Goal: Task Accomplishment & Management: Use online tool/utility

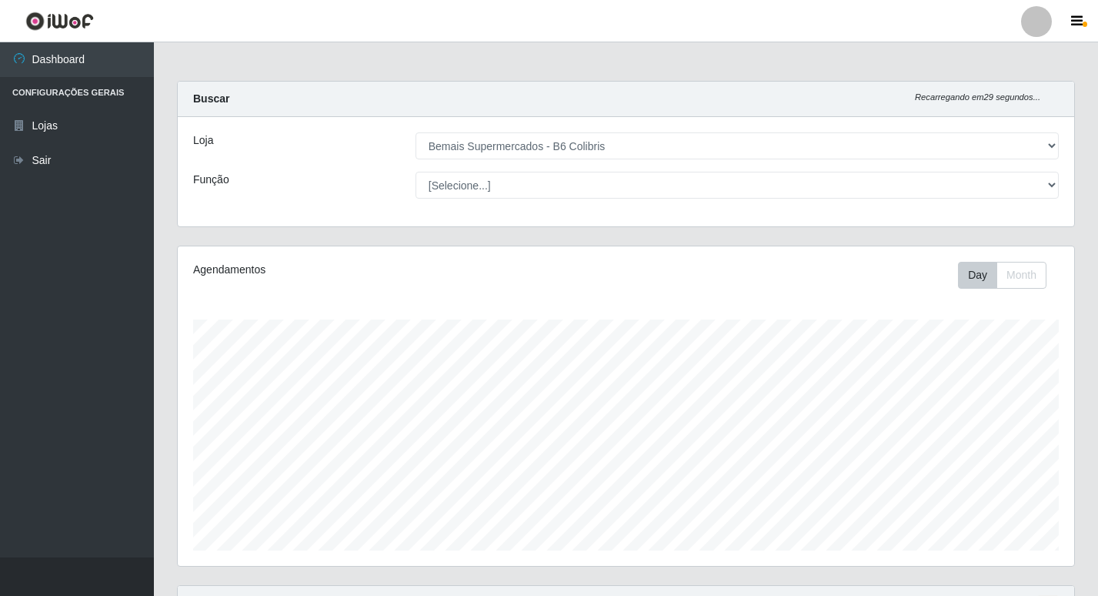
select select "406"
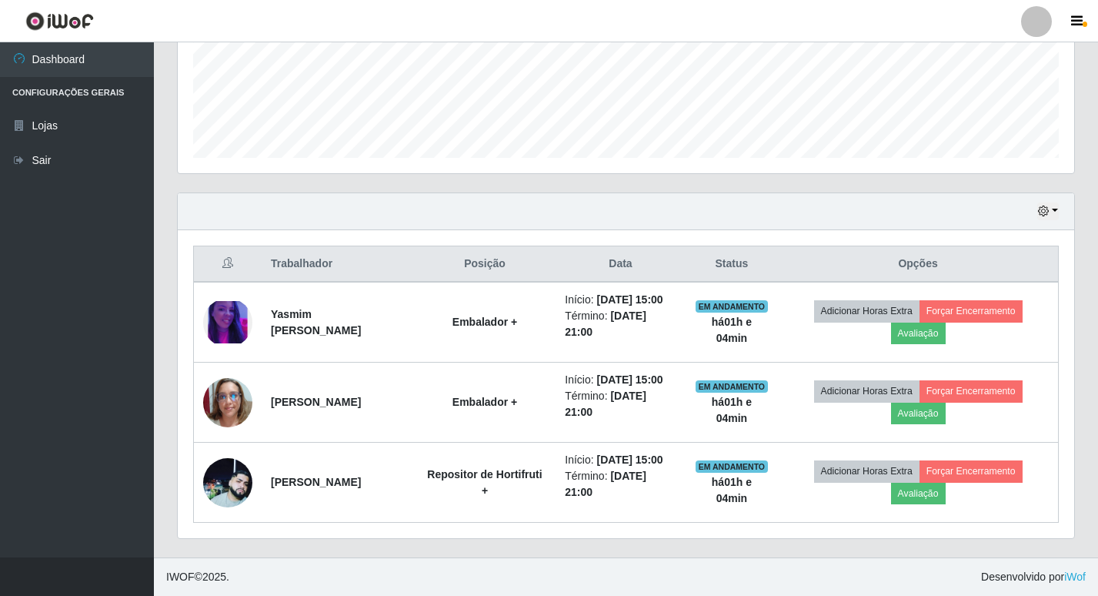
scroll to position [319, 897]
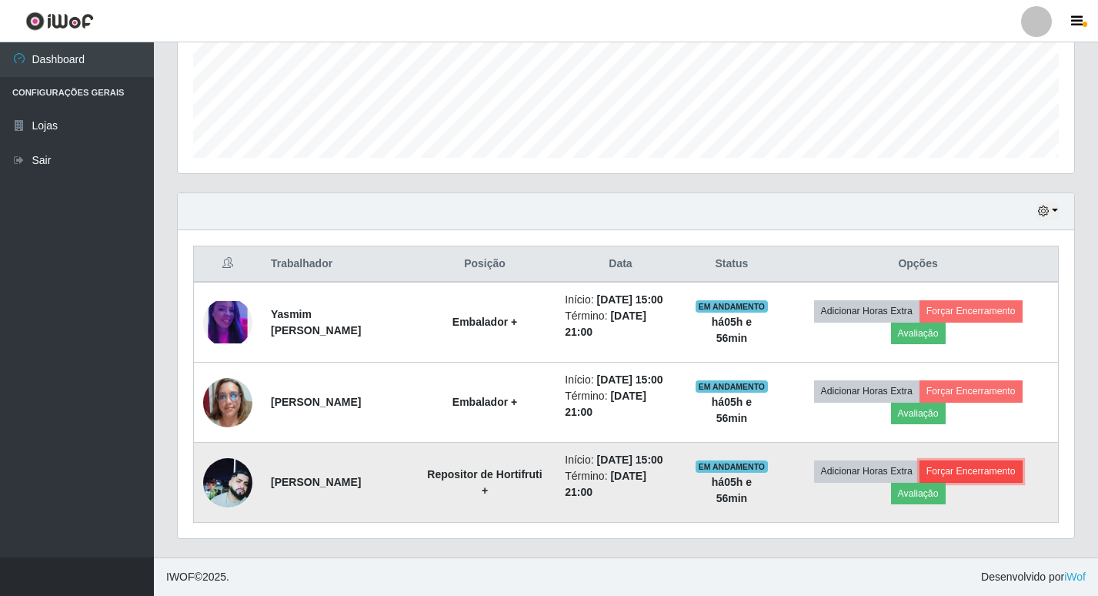
click at [961, 460] on button "Forçar Encerramento" at bounding box center [971, 471] width 103 height 22
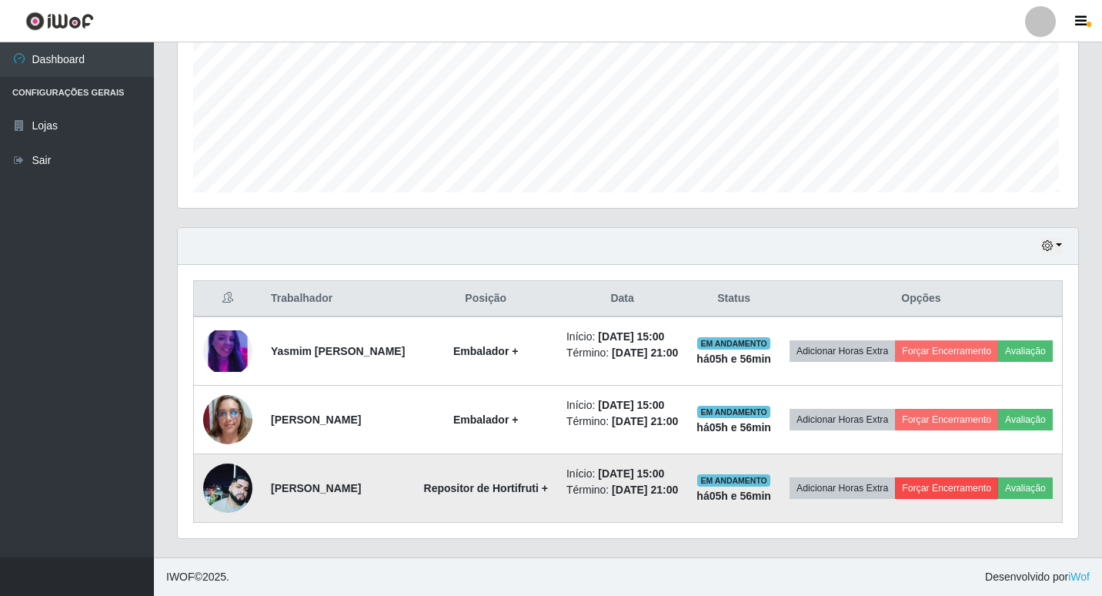
scroll to position [319, 889]
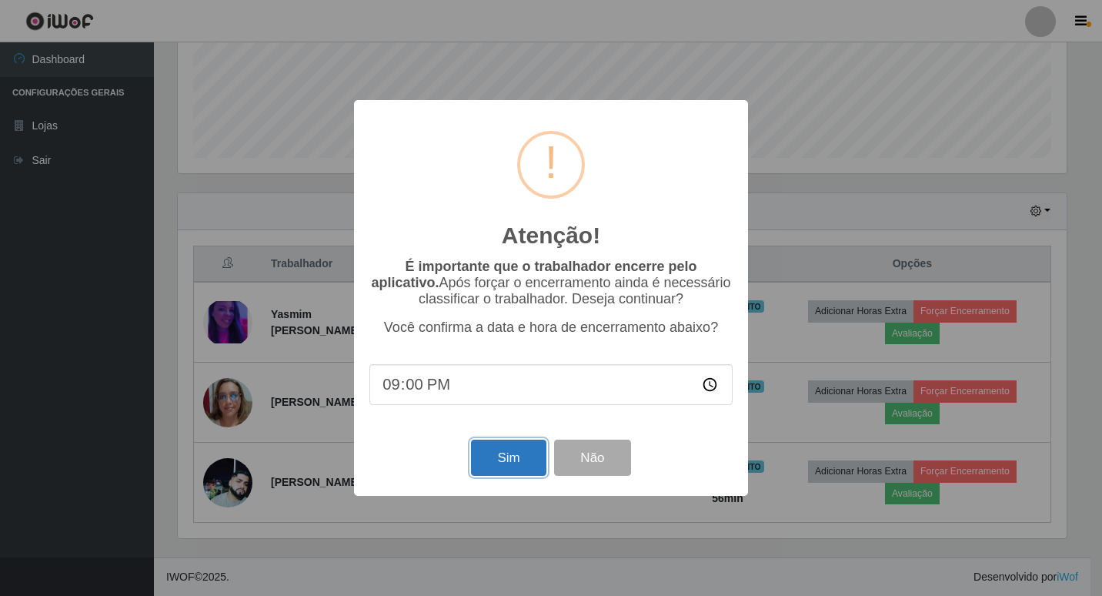
click at [523, 452] on button "Sim" at bounding box center [508, 457] width 75 height 36
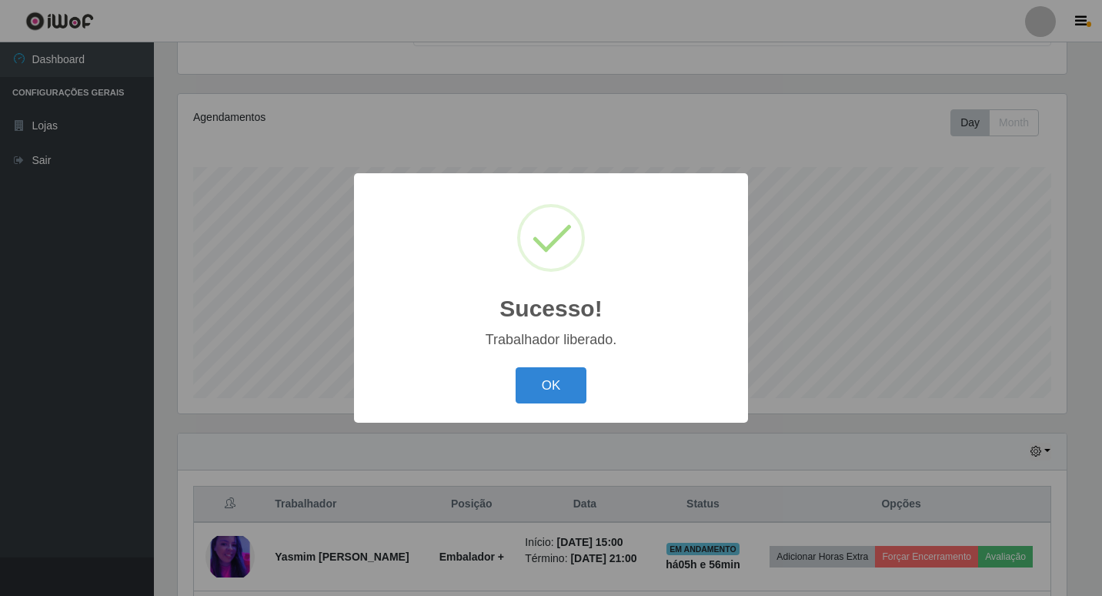
click at [516, 367] on button "OK" at bounding box center [552, 385] width 72 height 36
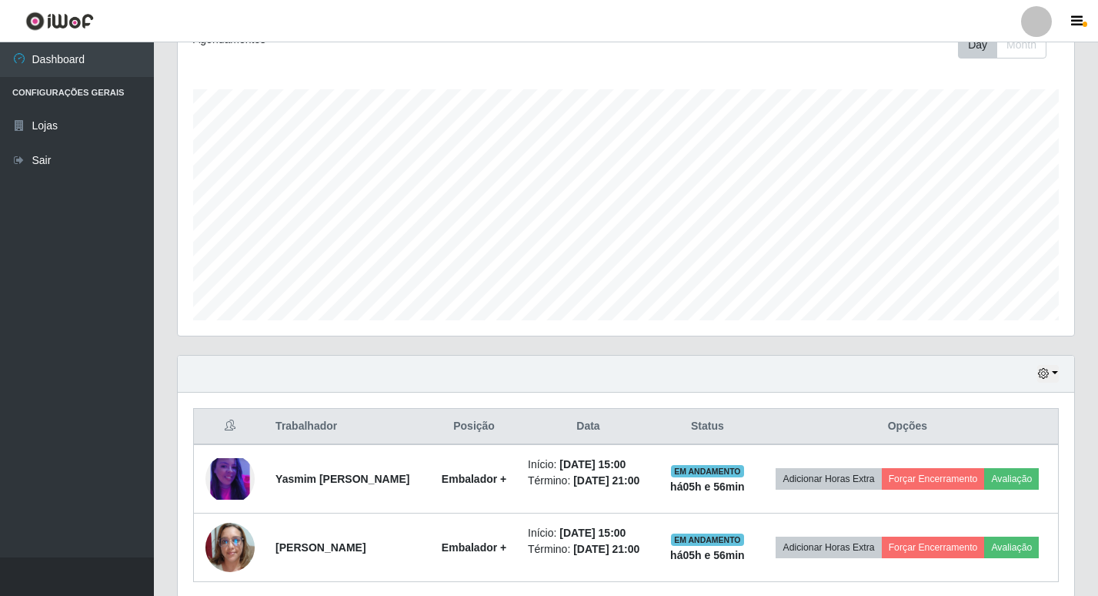
scroll to position [312, 0]
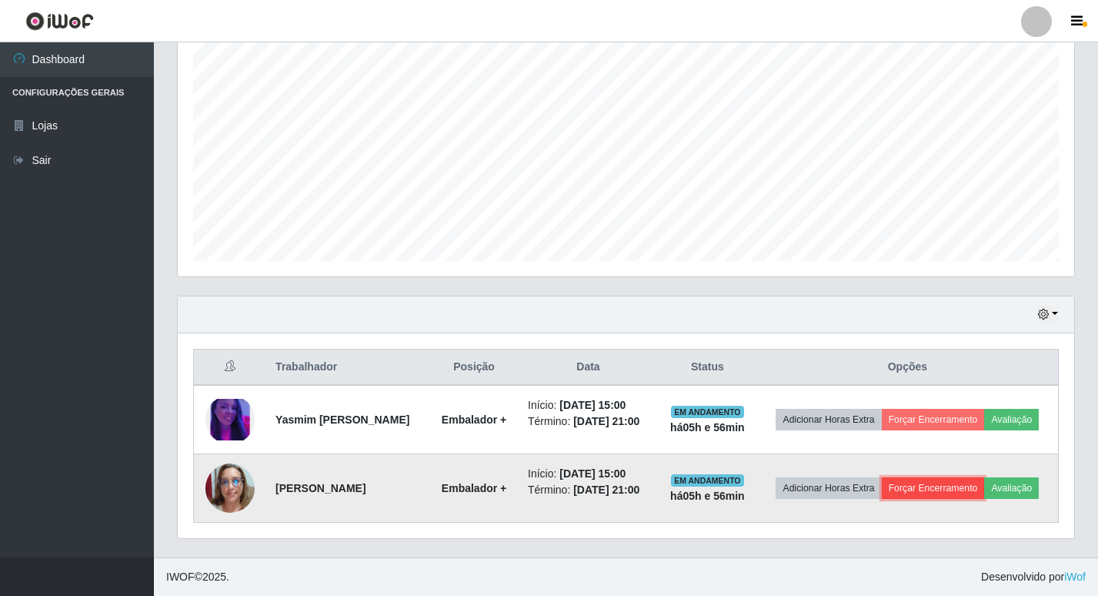
click at [985, 477] on button "Forçar Encerramento" at bounding box center [933, 488] width 103 height 22
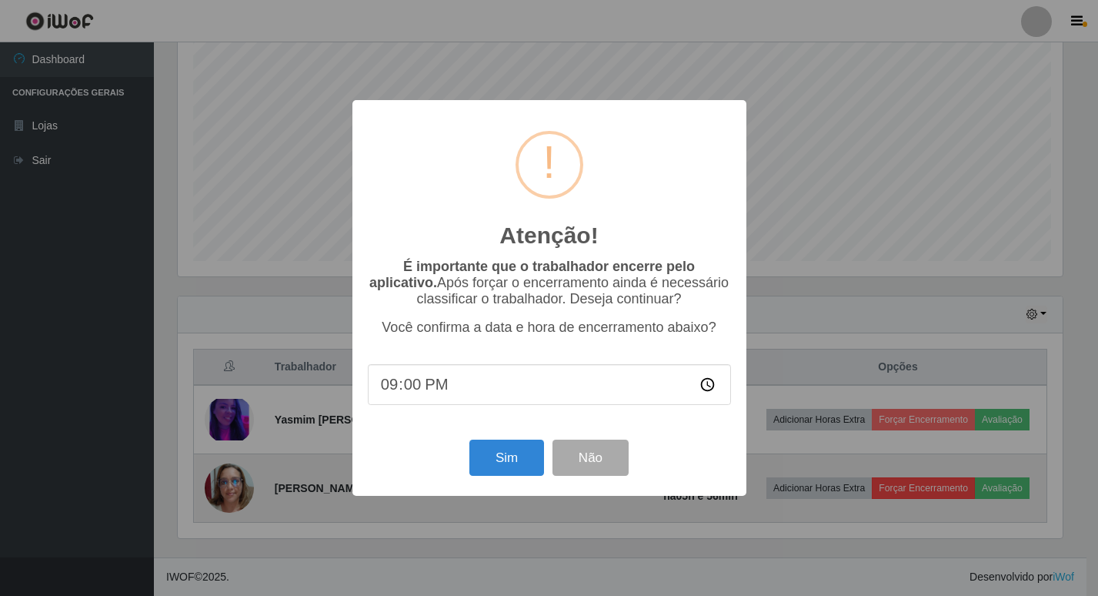
scroll to position [319, 889]
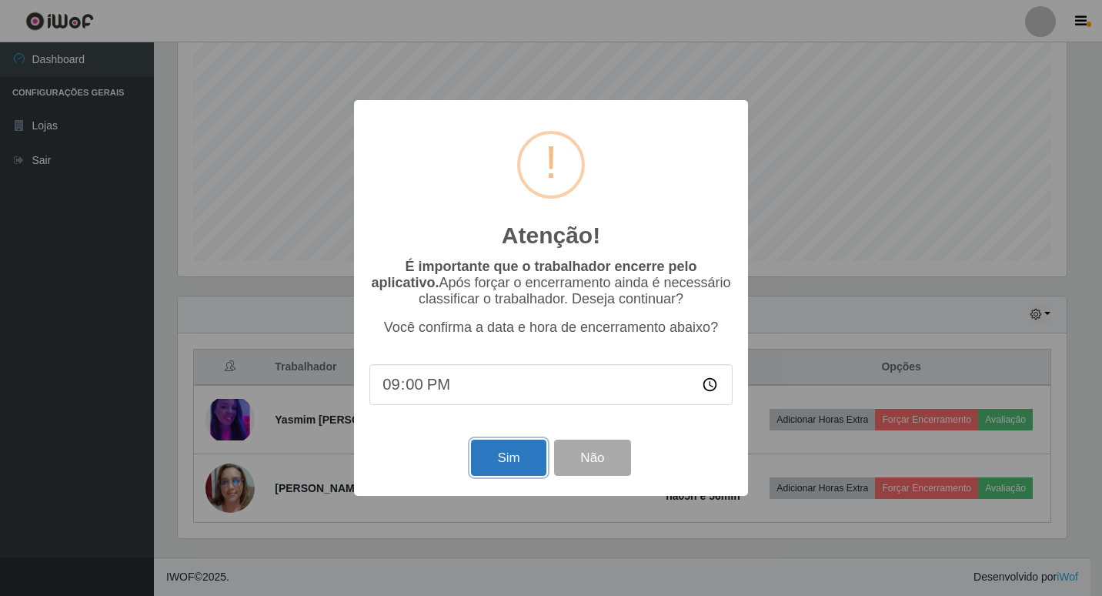
click at [504, 463] on button "Sim" at bounding box center [508, 457] width 75 height 36
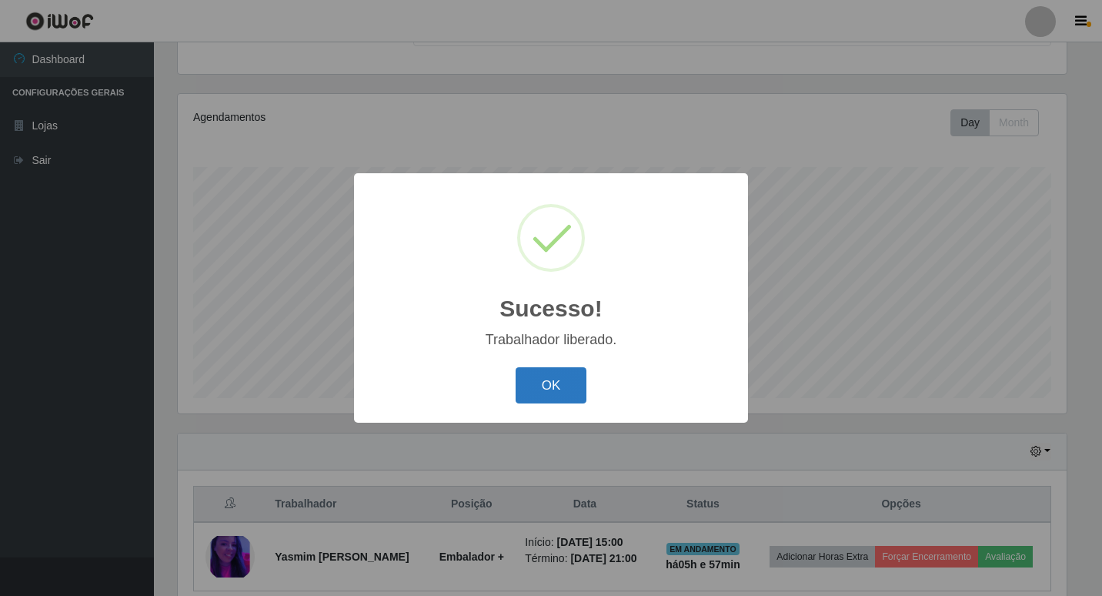
click at [566, 383] on button "OK" at bounding box center [552, 385] width 72 height 36
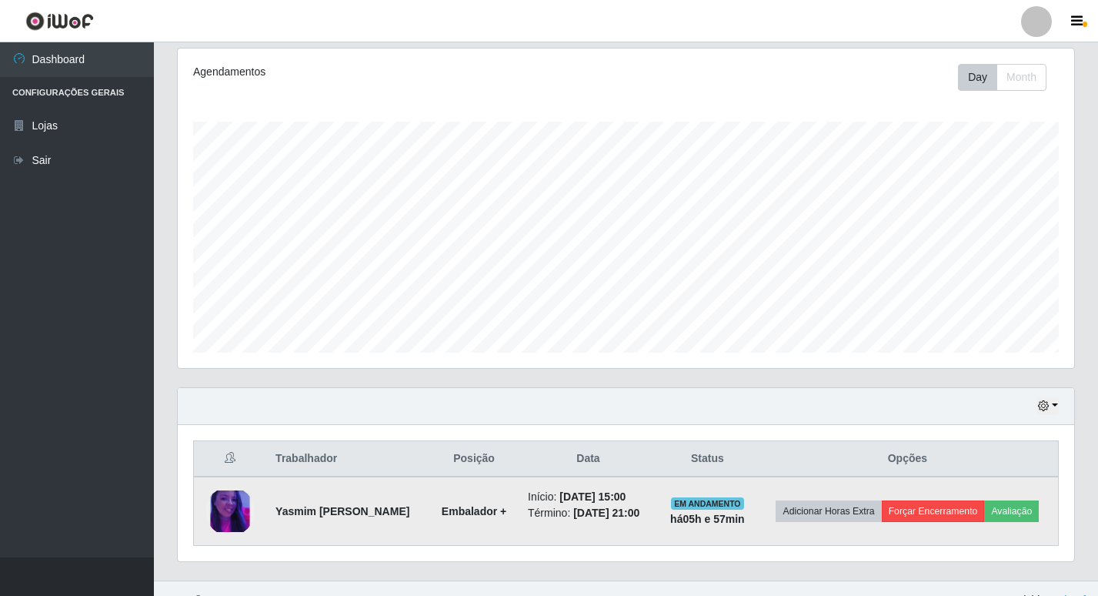
scroll to position [232, 0]
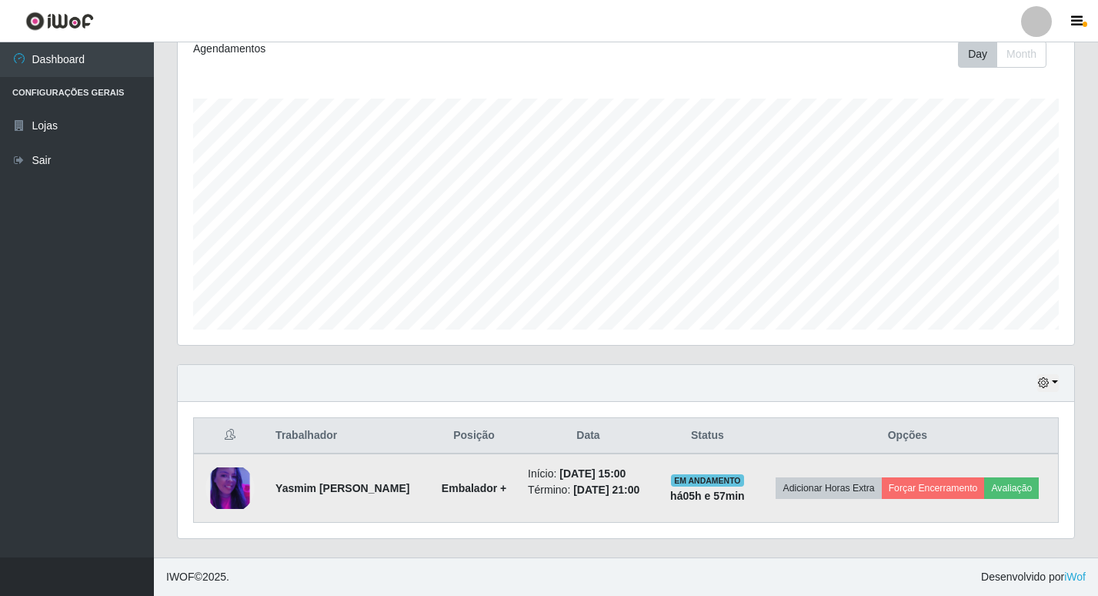
click at [966, 459] on td "Adicionar Horas Extra Forçar Encerramento Avaliação" at bounding box center [908, 487] width 302 height 69
click at [962, 477] on button "Forçar Encerramento" at bounding box center [933, 488] width 103 height 22
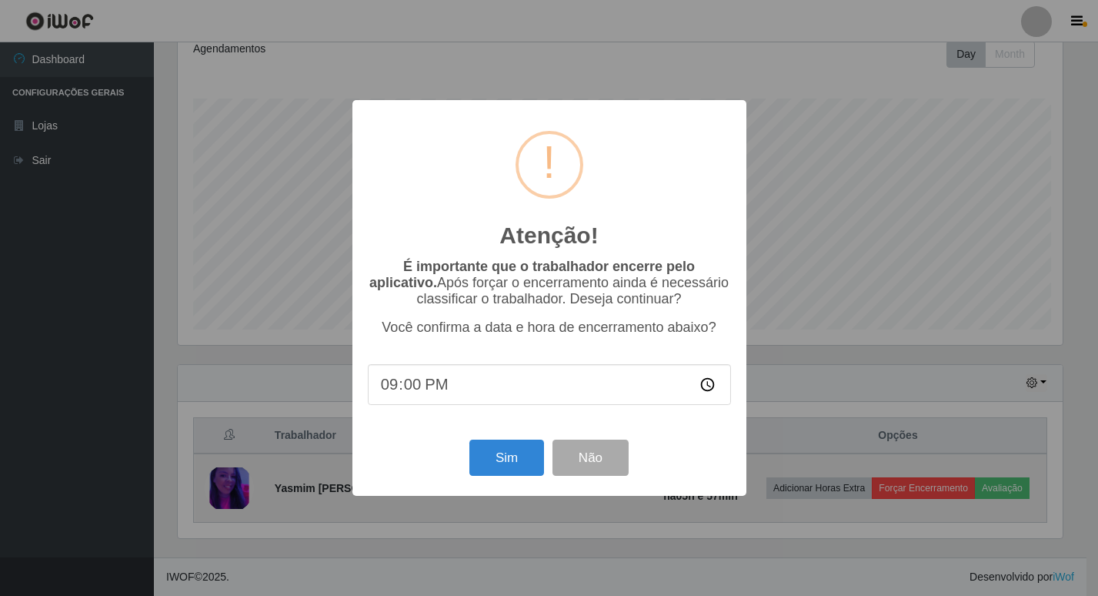
scroll to position [319, 889]
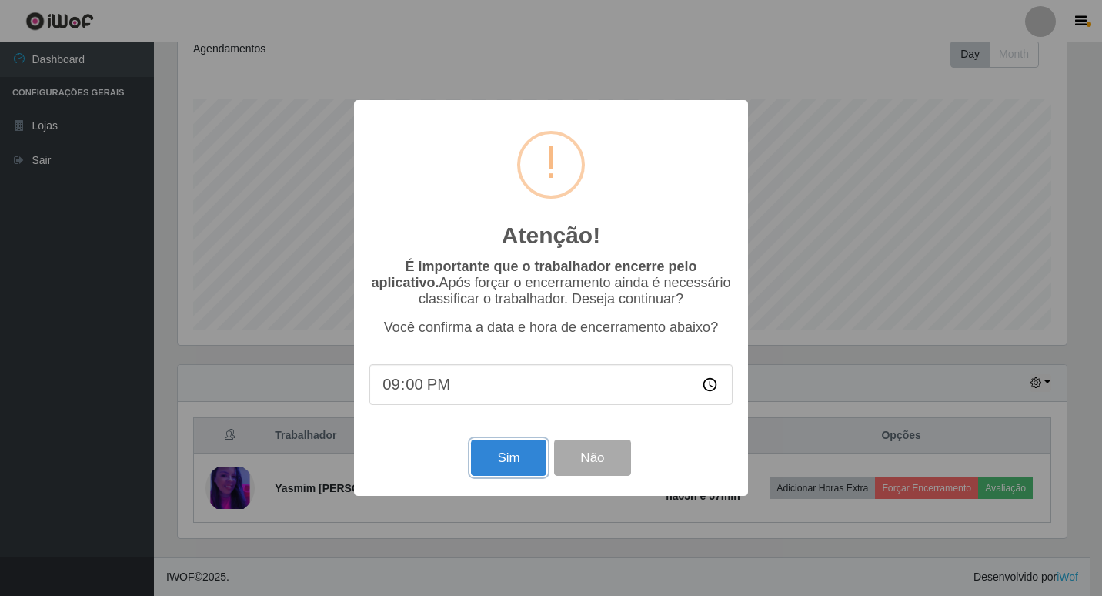
click at [517, 466] on button "Sim" at bounding box center [508, 457] width 75 height 36
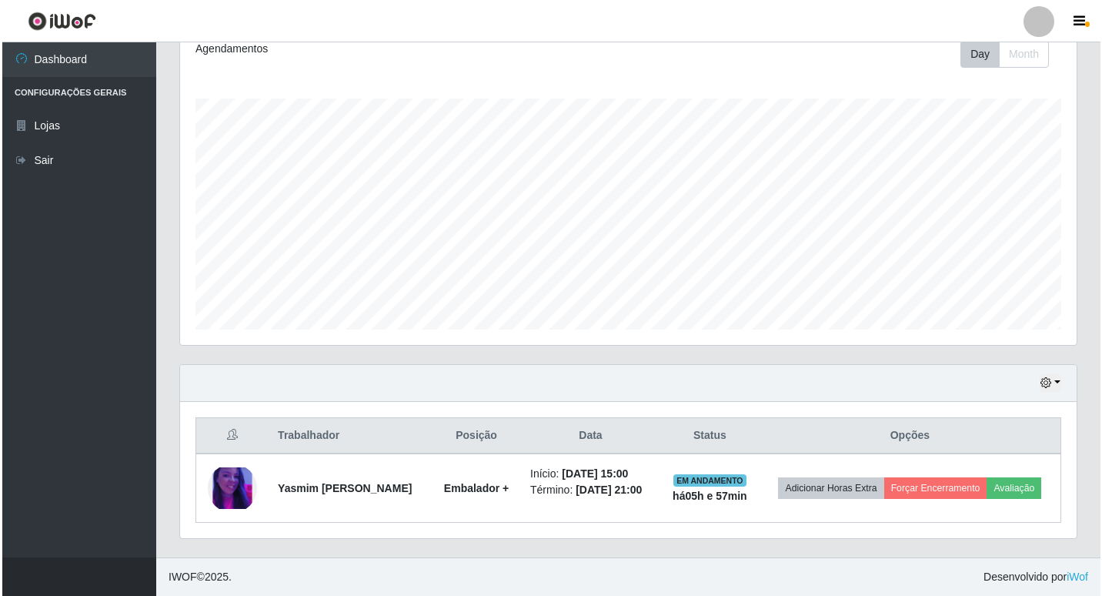
scroll to position [0, 0]
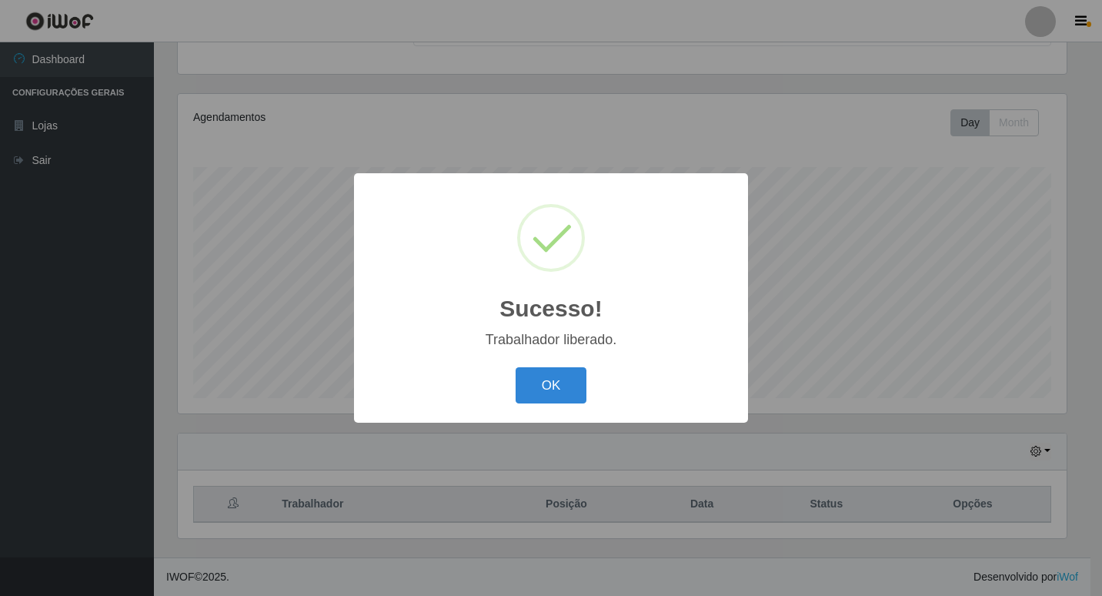
click at [516, 367] on button "OK" at bounding box center [552, 385] width 72 height 36
